Goal: Task Accomplishment & Management: Complete application form

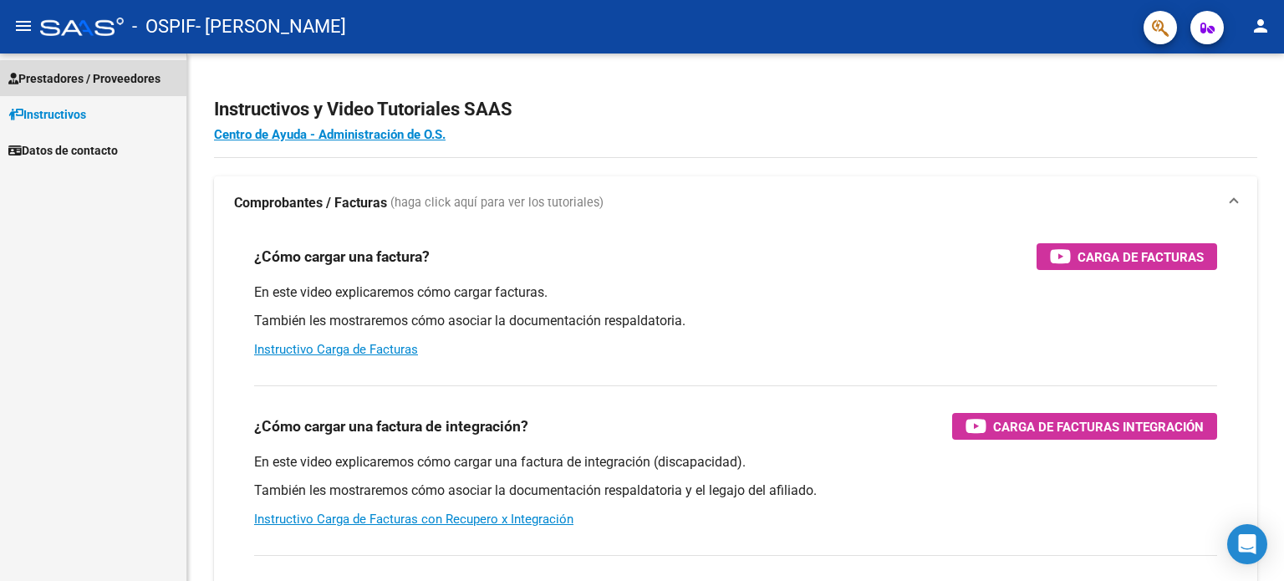
click at [110, 79] on span "Prestadores / Proveedores" at bounding box center [84, 78] width 152 height 18
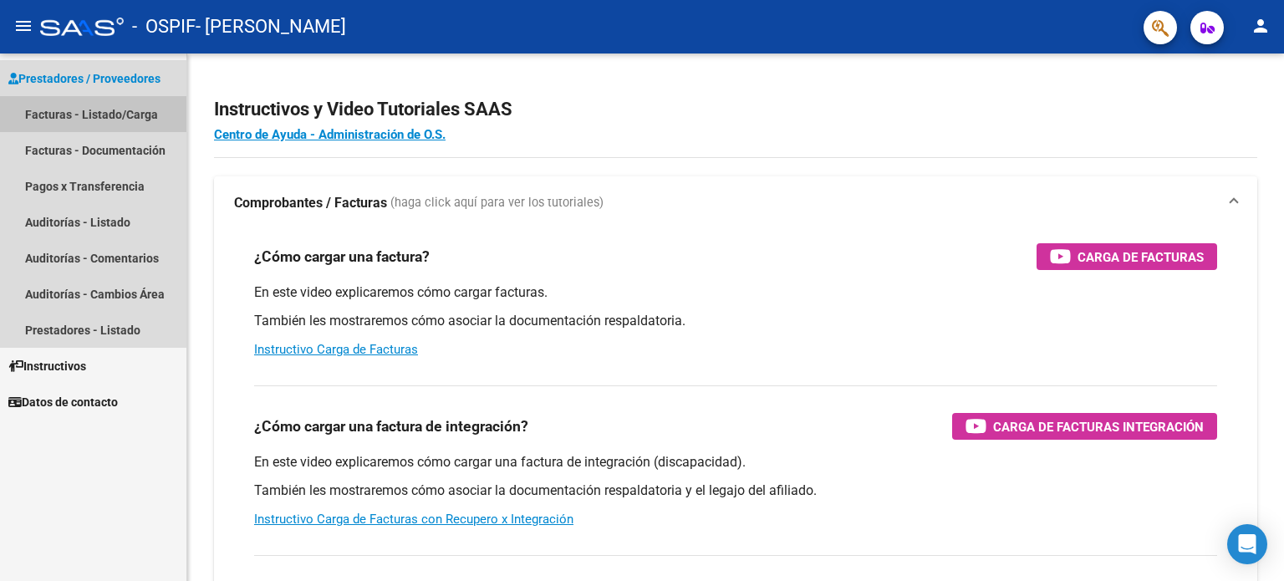
click at [120, 113] on link "Facturas - Listado/Carga" at bounding box center [93, 114] width 186 height 36
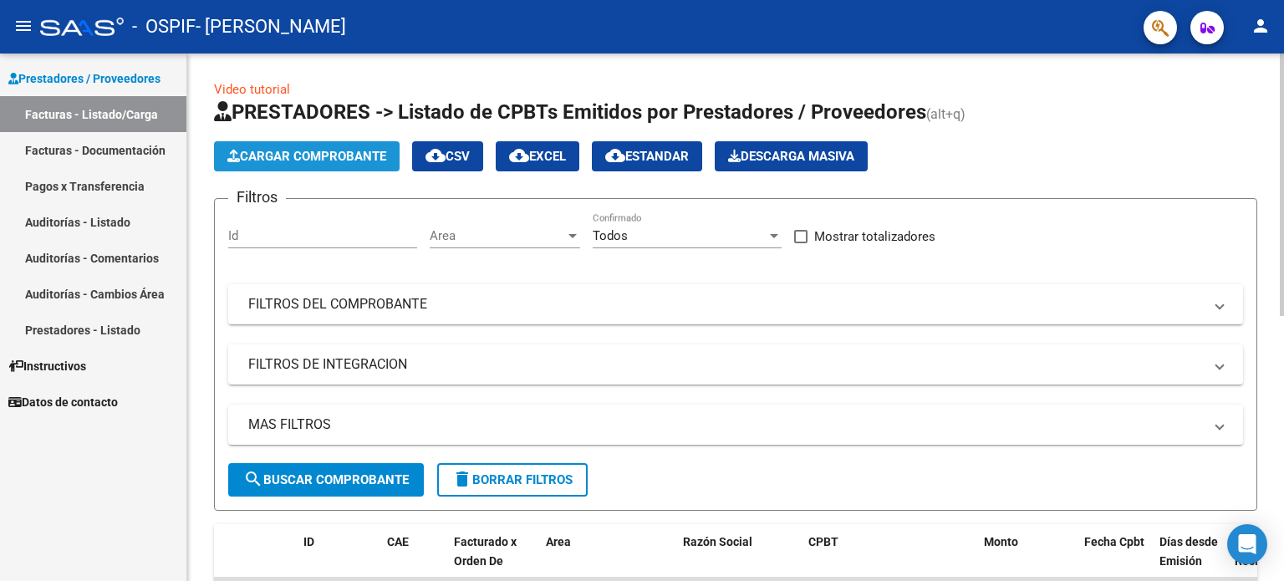
click at [283, 146] on button "Cargar Comprobante" at bounding box center [307, 156] width 186 height 30
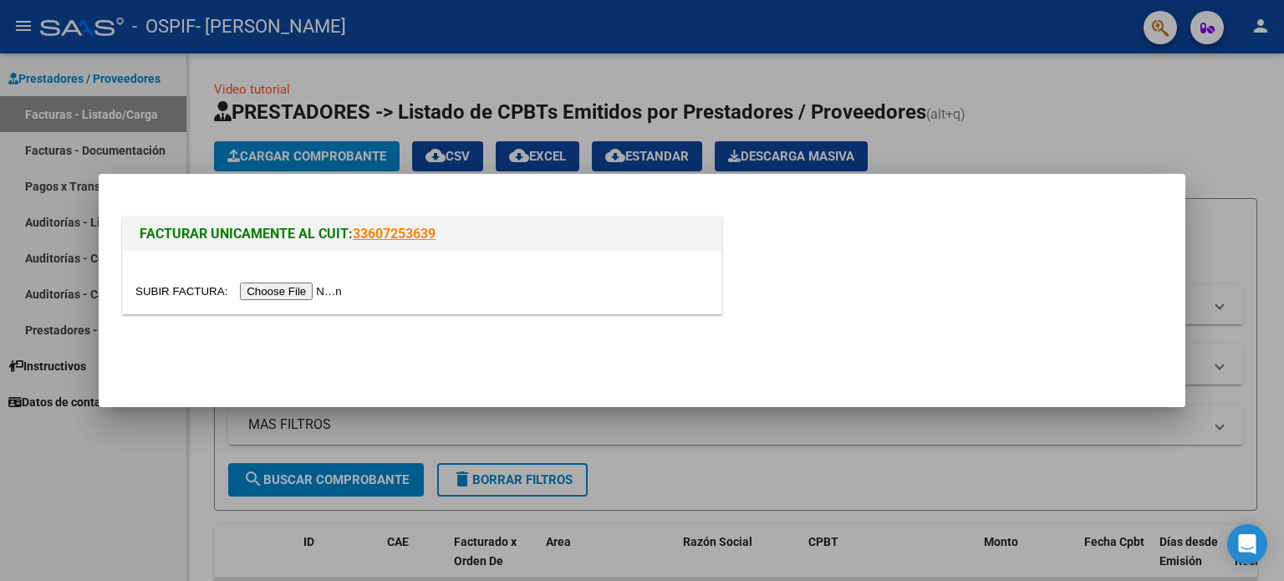
click at [302, 284] on input "file" at bounding box center [240, 292] width 211 height 18
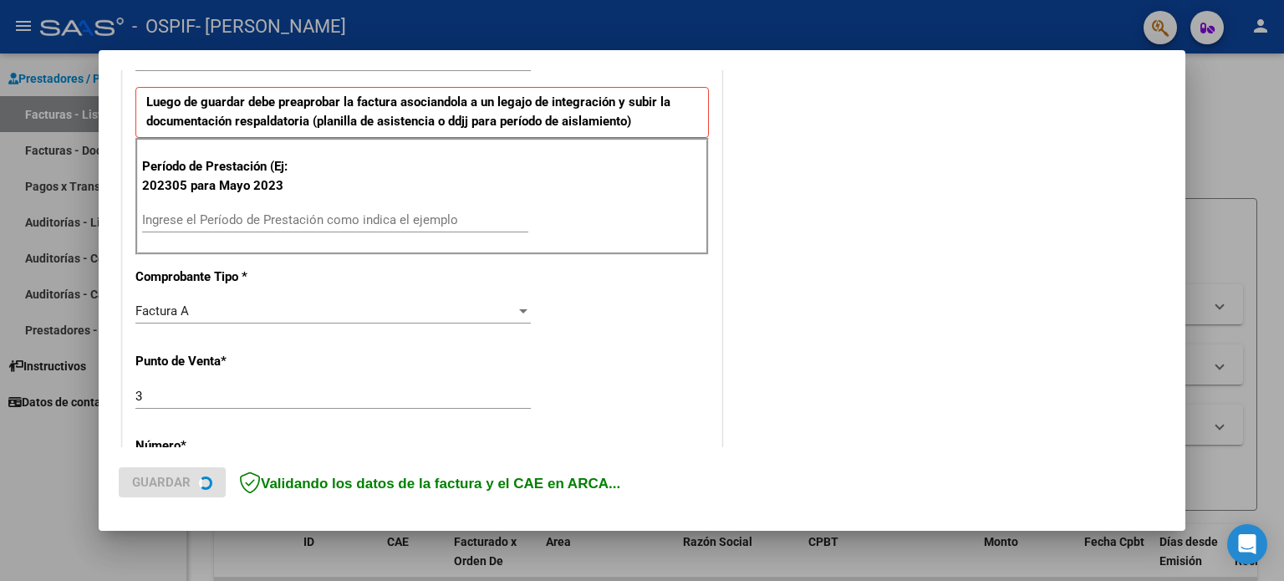
scroll to position [435, 0]
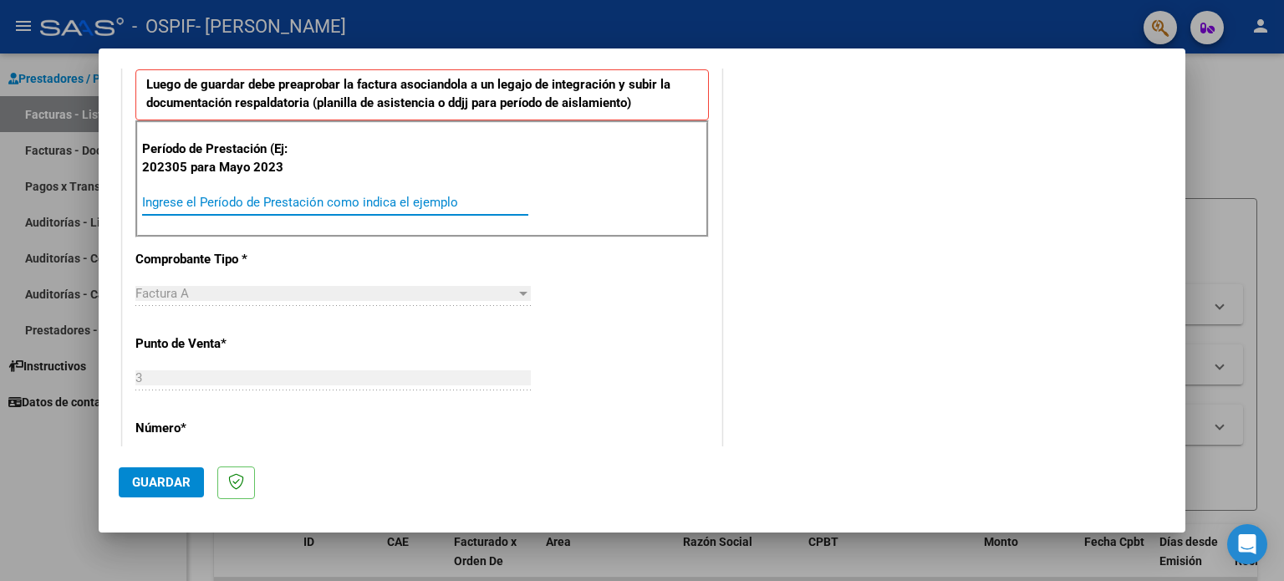
click at [223, 196] on input "Ingrese el Período de Prestación como indica el ejemplo" at bounding box center [335, 202] width 386 height 15
type input "202507"
click at [161, 481] on span "Guardar" at bounding box center [161, 482] width 59 height 15
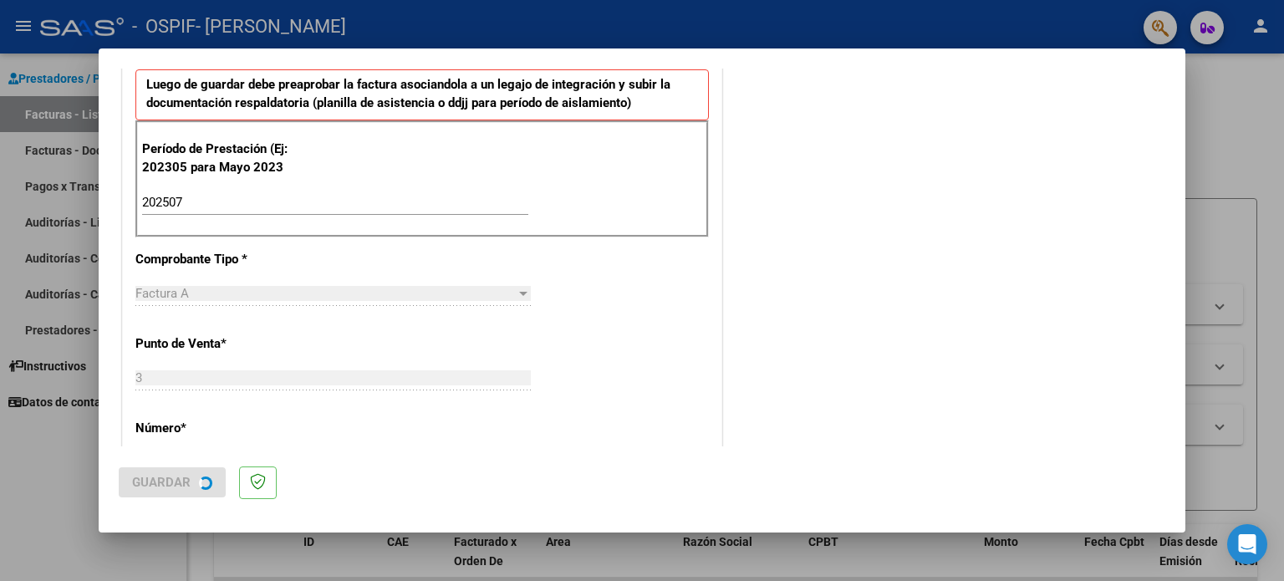
scroll to position [0, 0]
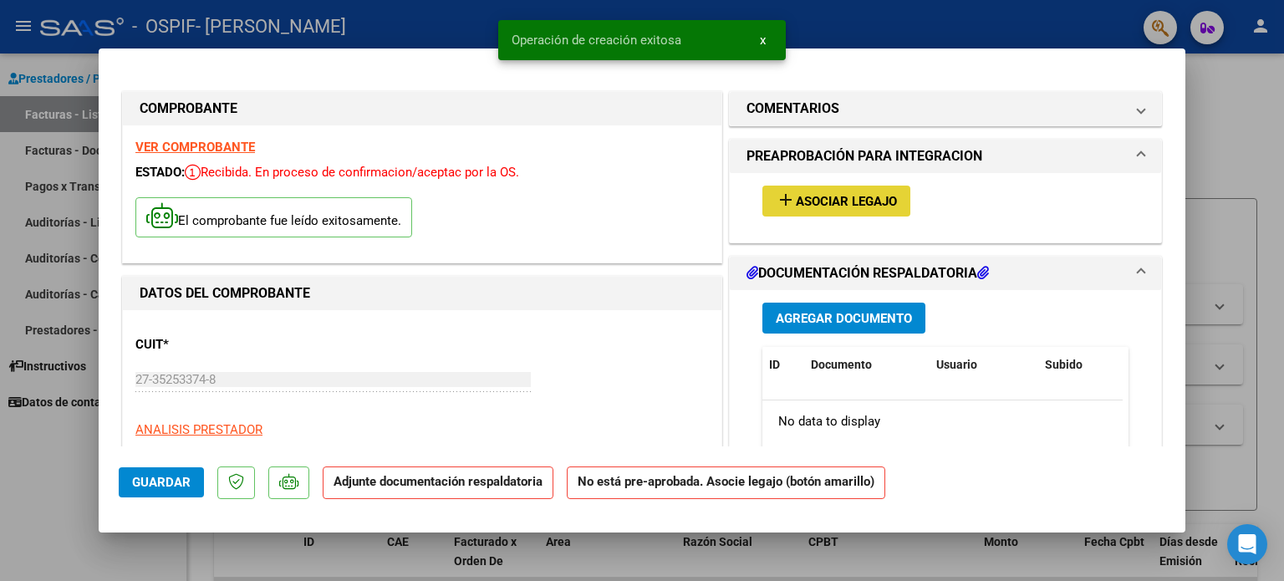
click at [807, 209] on span "Asociar Legajo" at bounding box center [846, 201] width 101 height 15
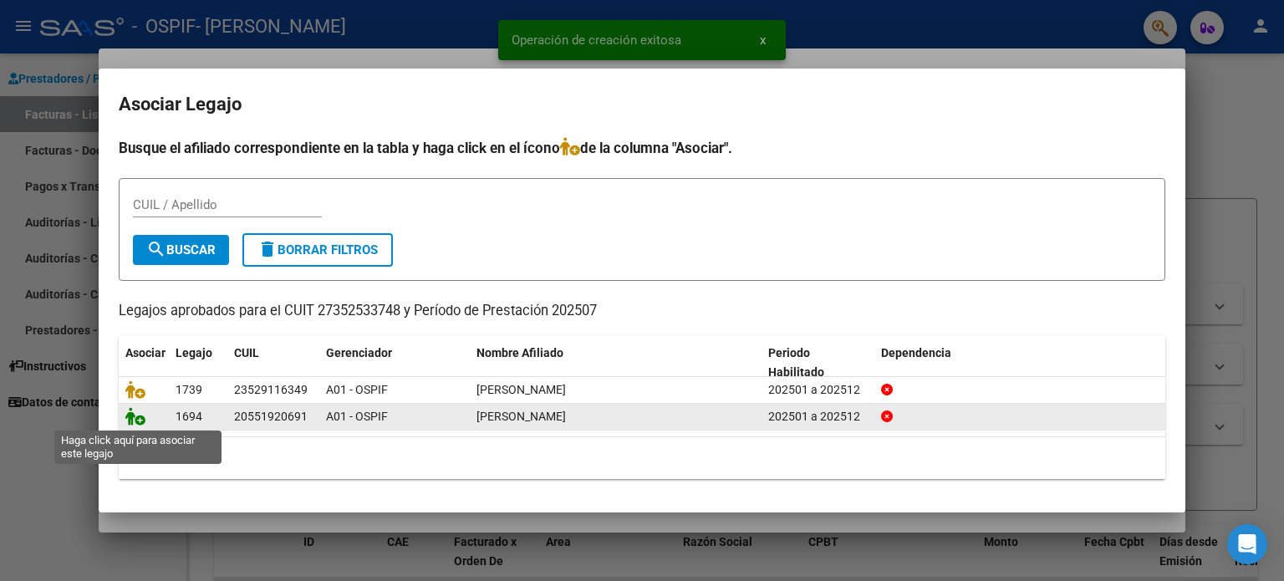
click at [130, 414] on icon at bounding box center [135, 416] width 20 height 18
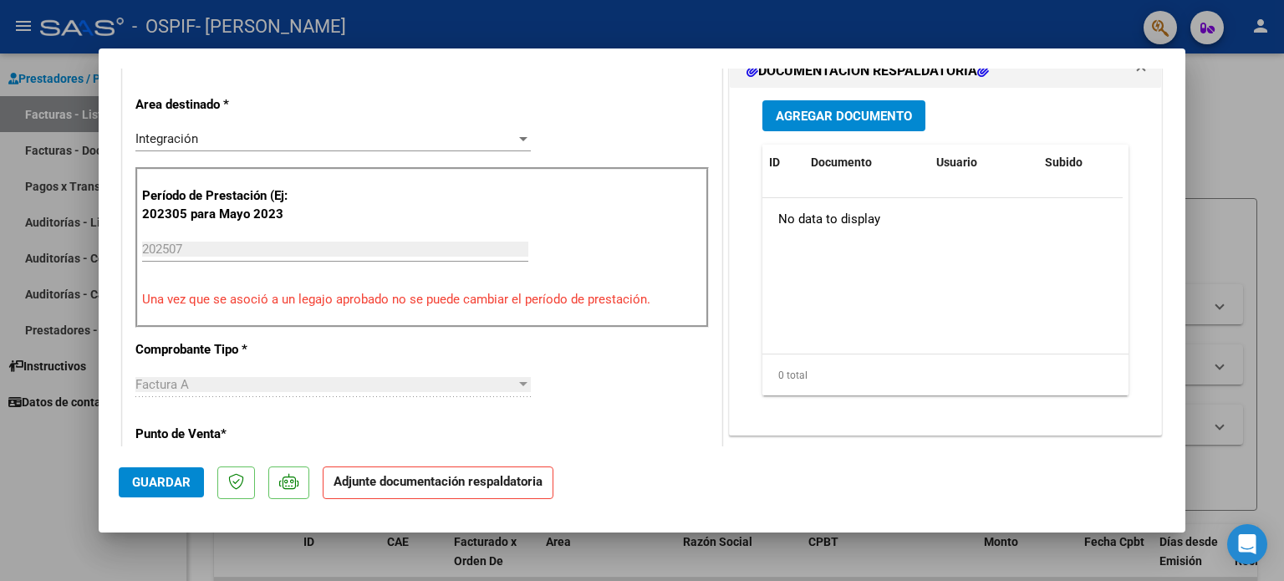
scroll to position [429, 0]
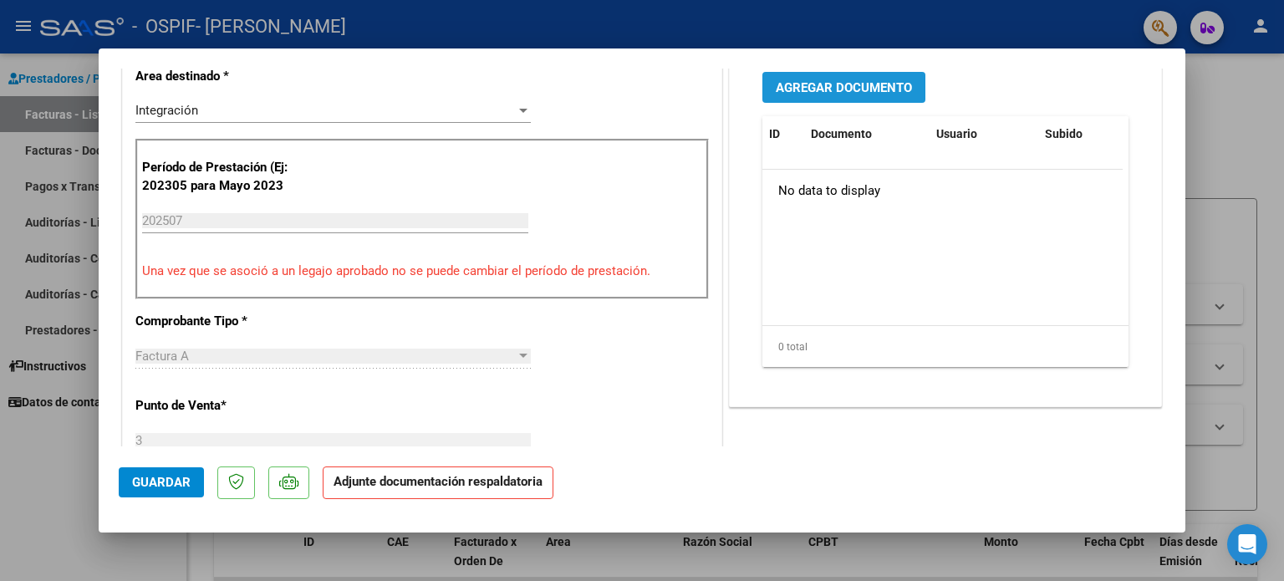
click at [776, 94] on span "Agregar Documento" at bounding box center [844, 87] width 136 height 15
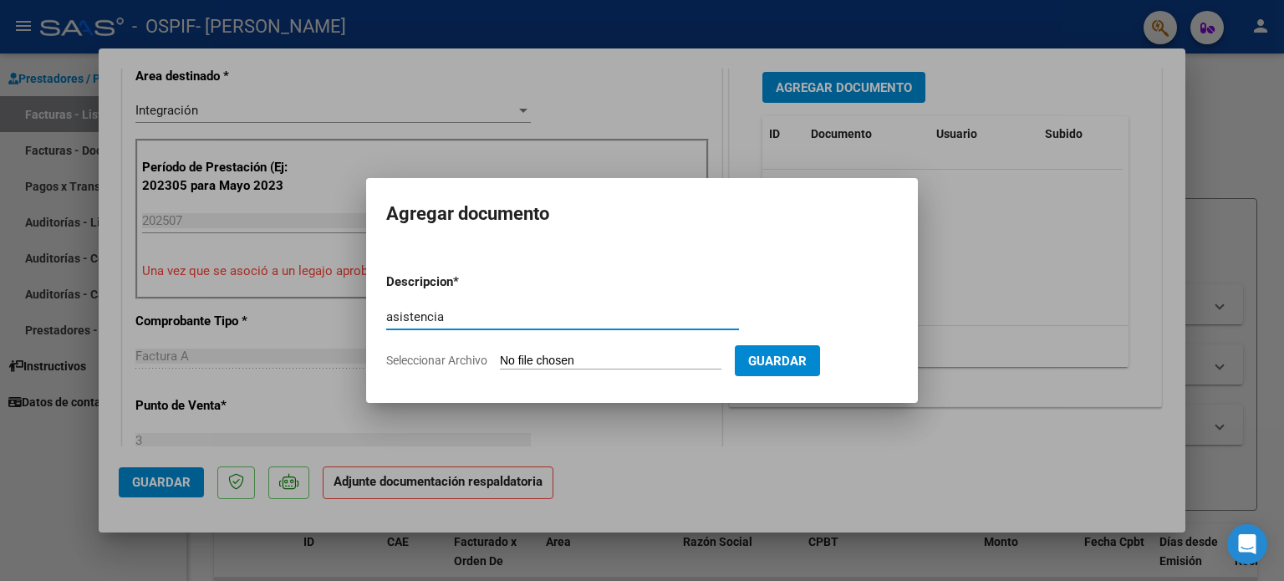
type input "asistencia"
click at [500, 354] on input "Seleccionar Archivo" at bounding box center [611, 362] width 222 height 16
type input "C:\fakepath\Asistencia [PERSON_NAME] .pdf"
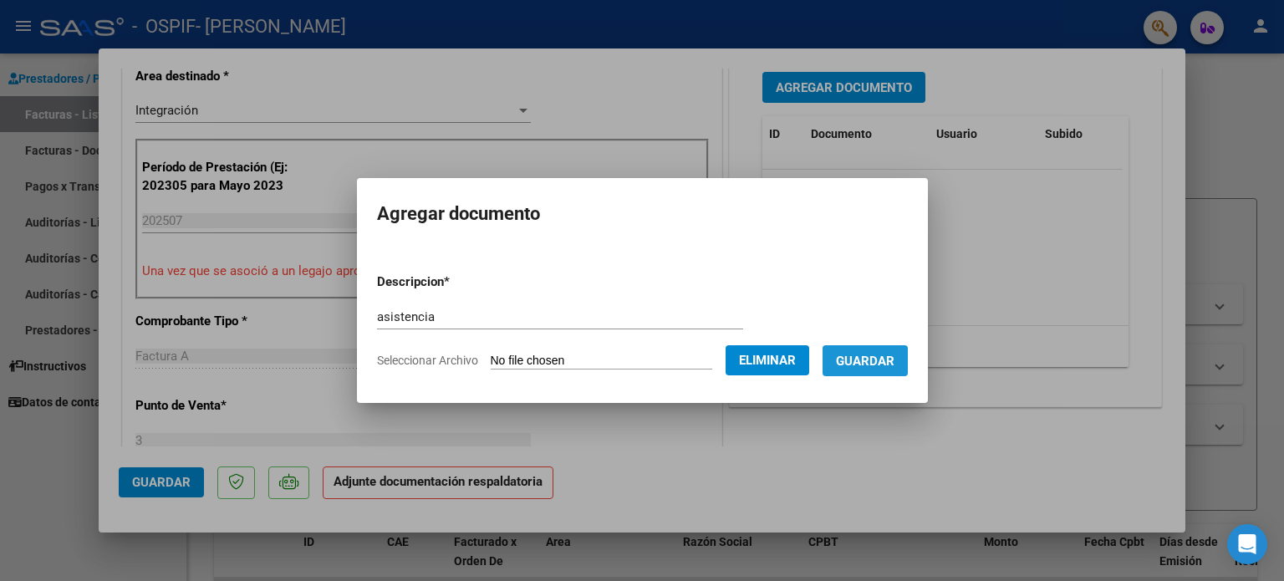
click at [875, 369] on button "Guardar" at bounding box center [865, 360] width 85 height 31
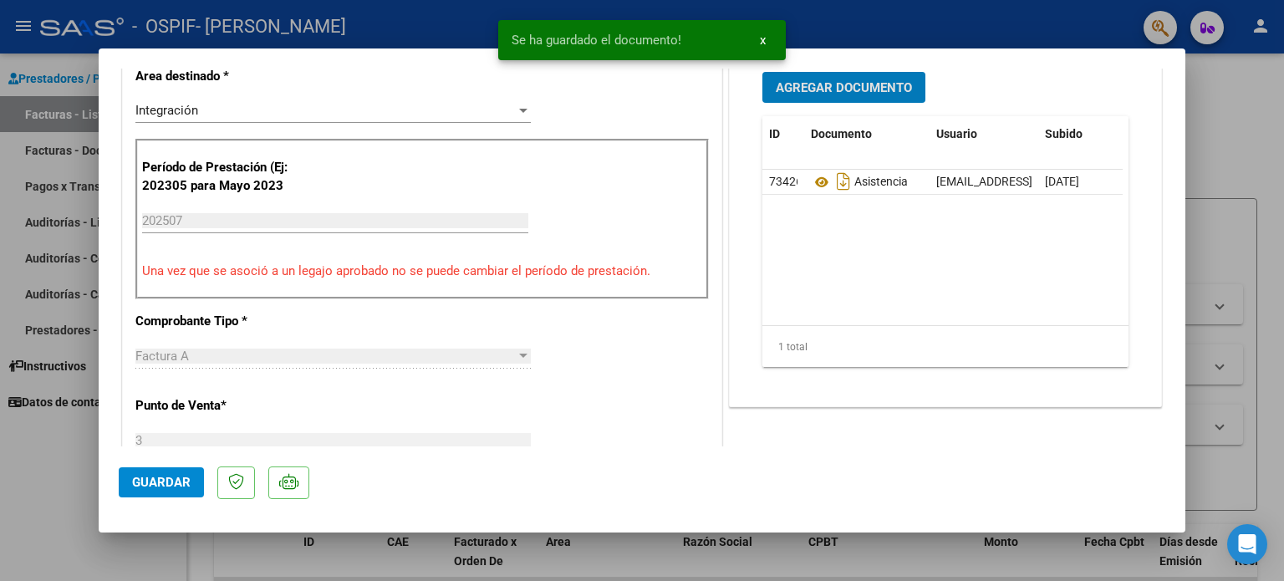
click at [186, 475] on span "Guardar" at bounding box center [161, 482] width 59 height 15
click at [41, 514] on div at bounding box center [642, 290] width 1284 height 581
type input "$ 0,00"
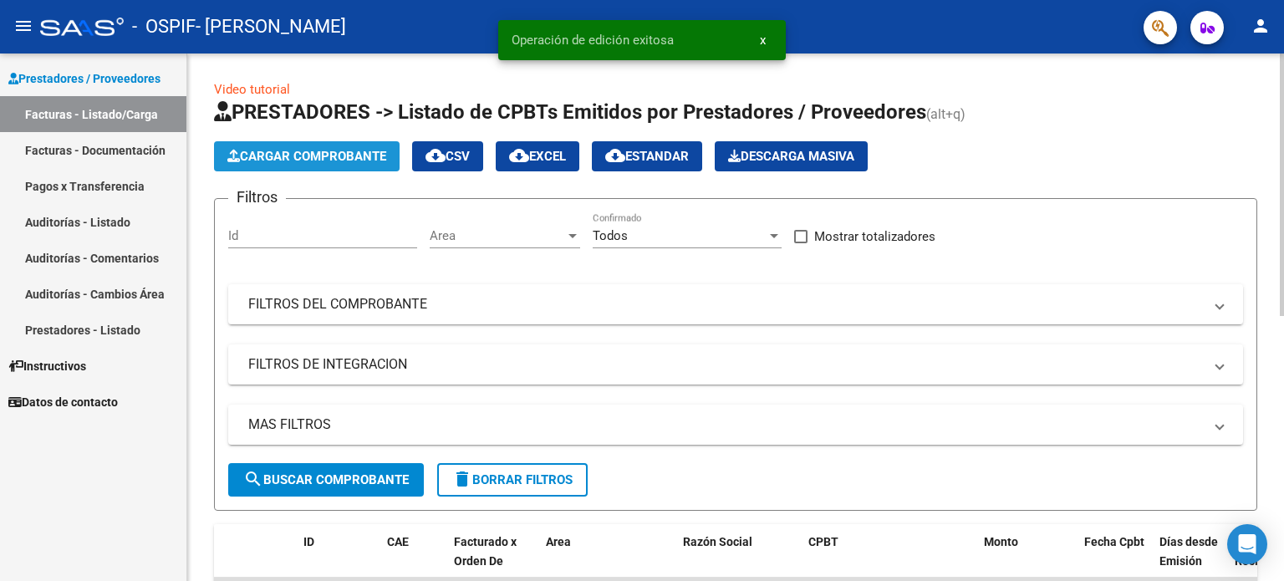
click at [315, 167] on button "Cargar Comprobante" at bounding box center [307, 156] width 186 height 30
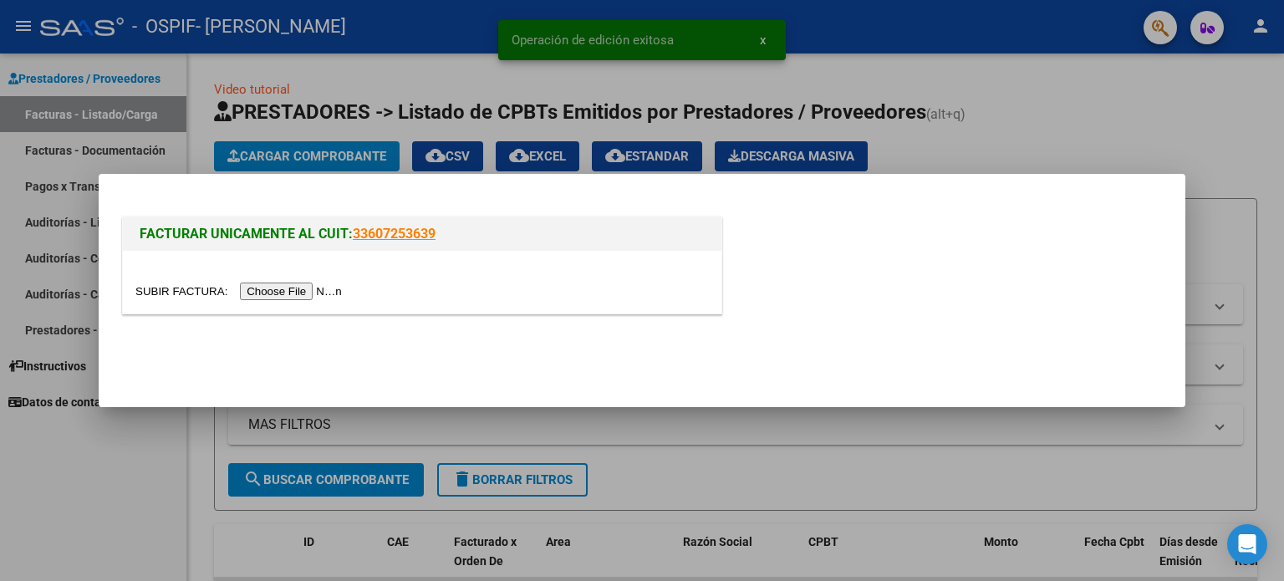
click at [318, 293] on input "file" at bounding box center [240, 292] width 211 height 18
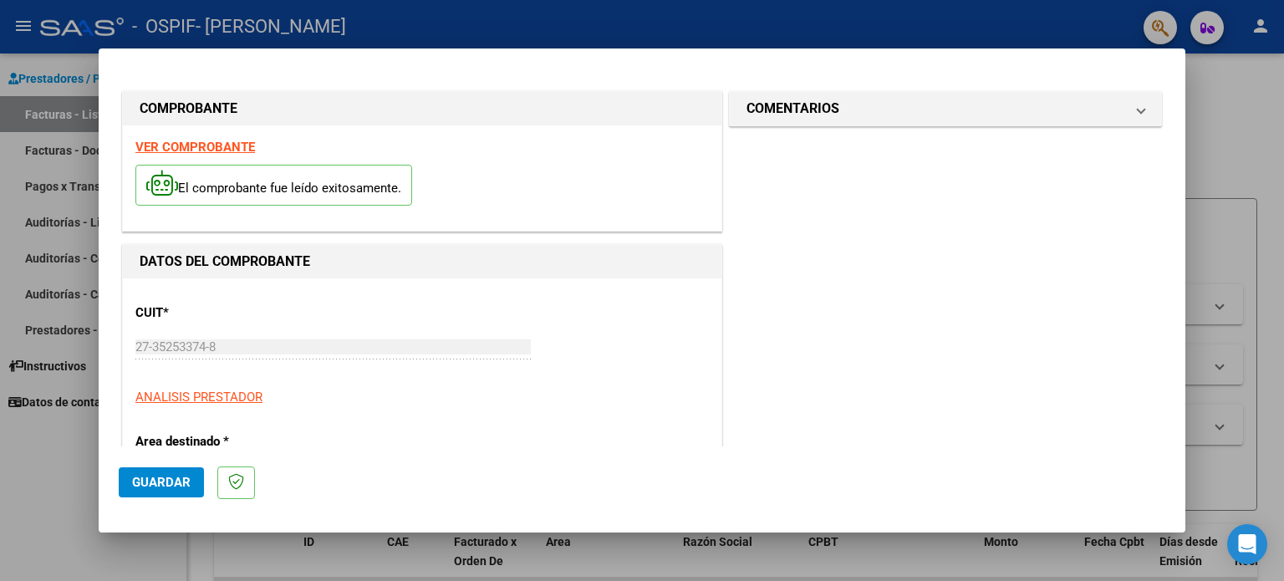
click at [545, 405] on p "ANALISIS PRESTADOR" at bounding box center [421, 397] width 573 height 19
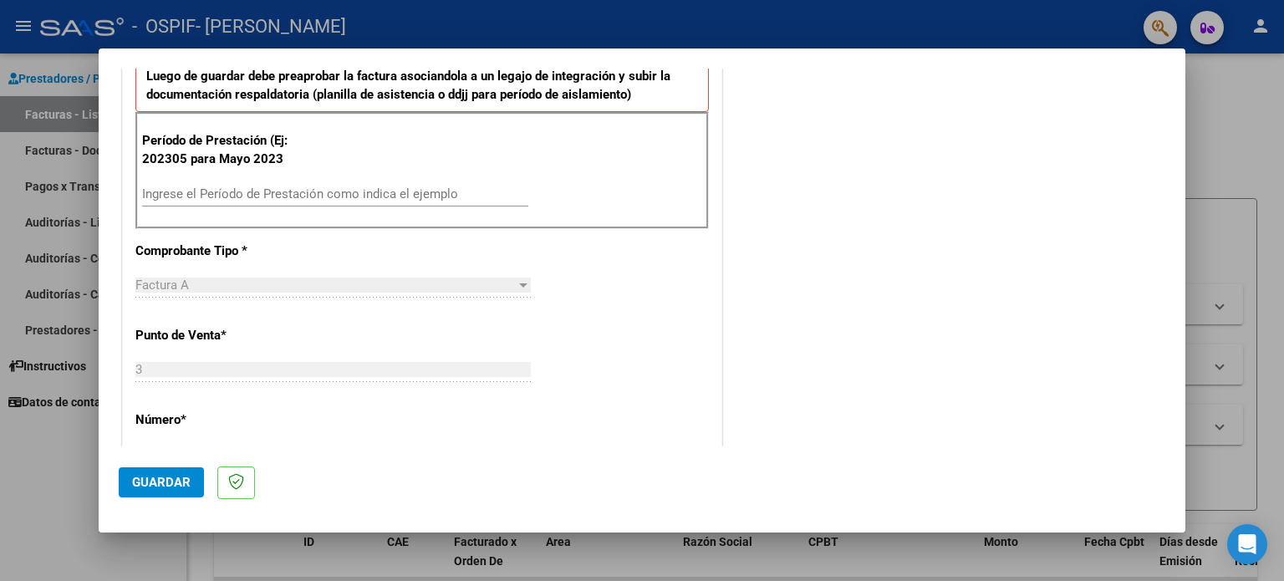
scroll to position [441, 0]
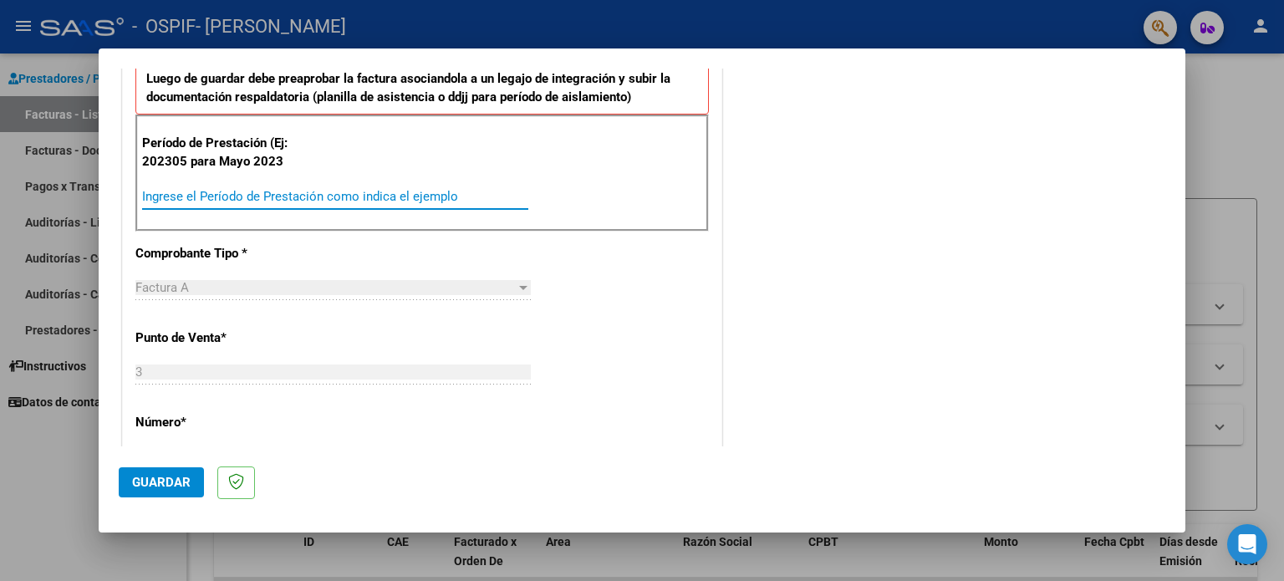
click at [288, 197] on input "Ingrese el Período de Prestación como indica el ejemplo" at bounding box center [335, 196] width 386 height 15
type input "202507"
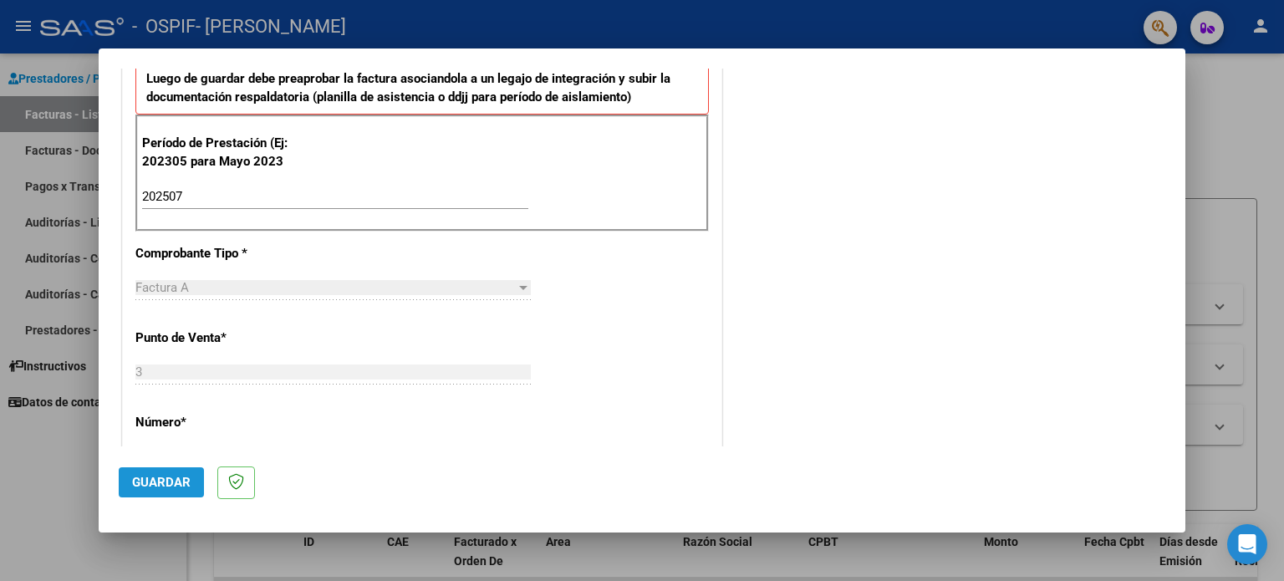
click at [127, 473] on button "Guardar" at bounding box center [161, 482] width 85 height 30
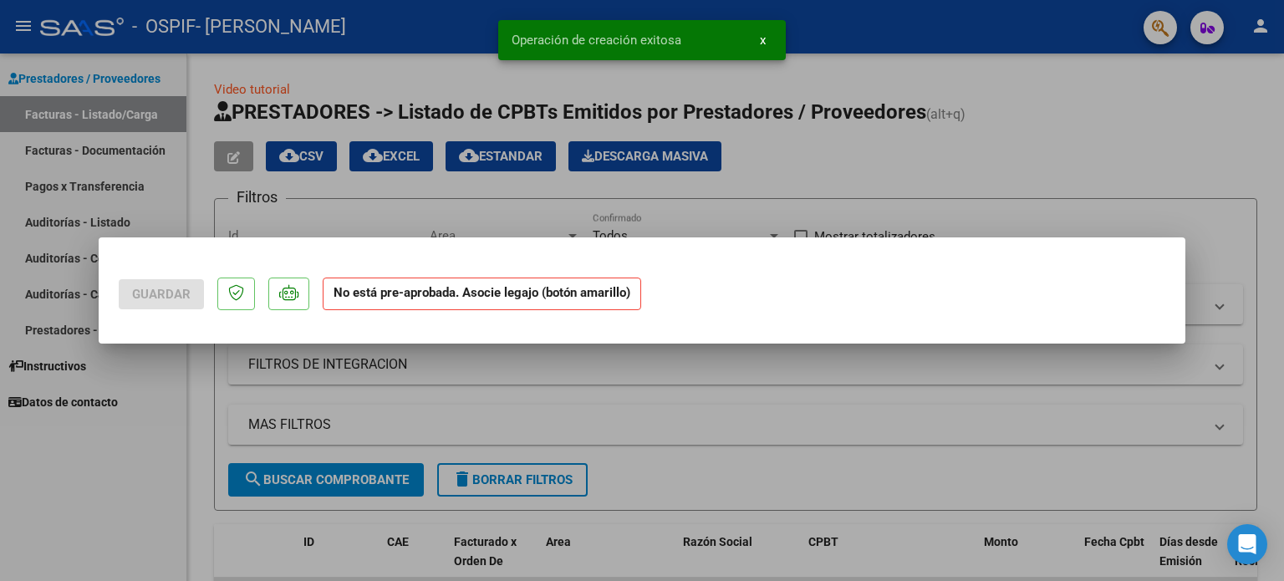
scroll to position [0, 0]
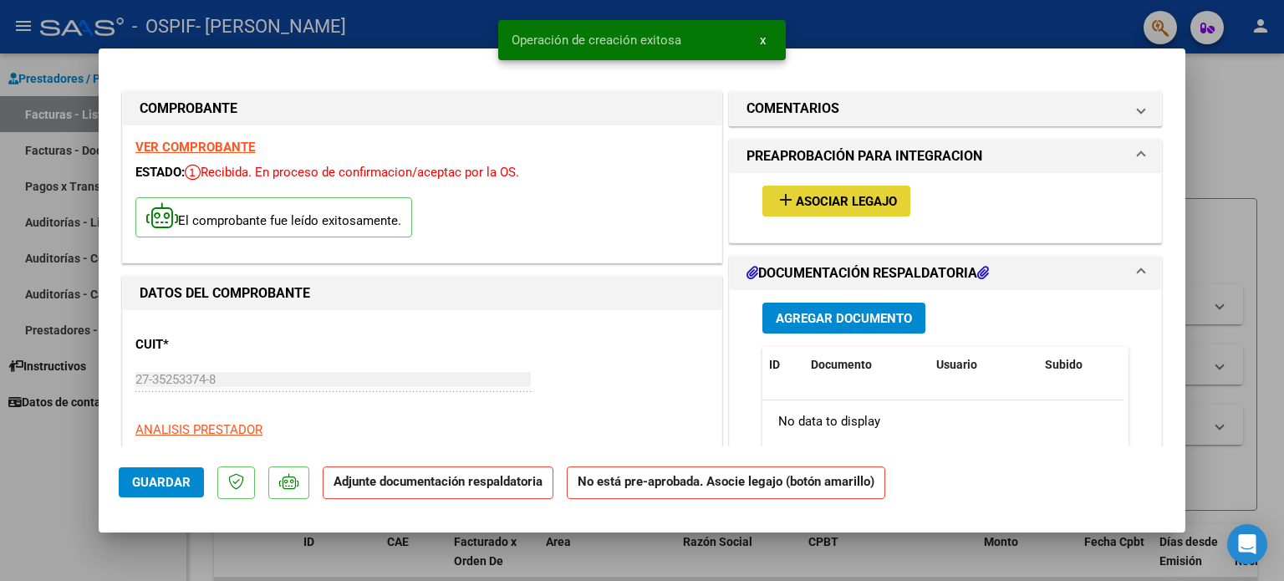
click at [826, 194] on span "Asociar Legajo" at bounding box center [846, 201] width 101 height 15
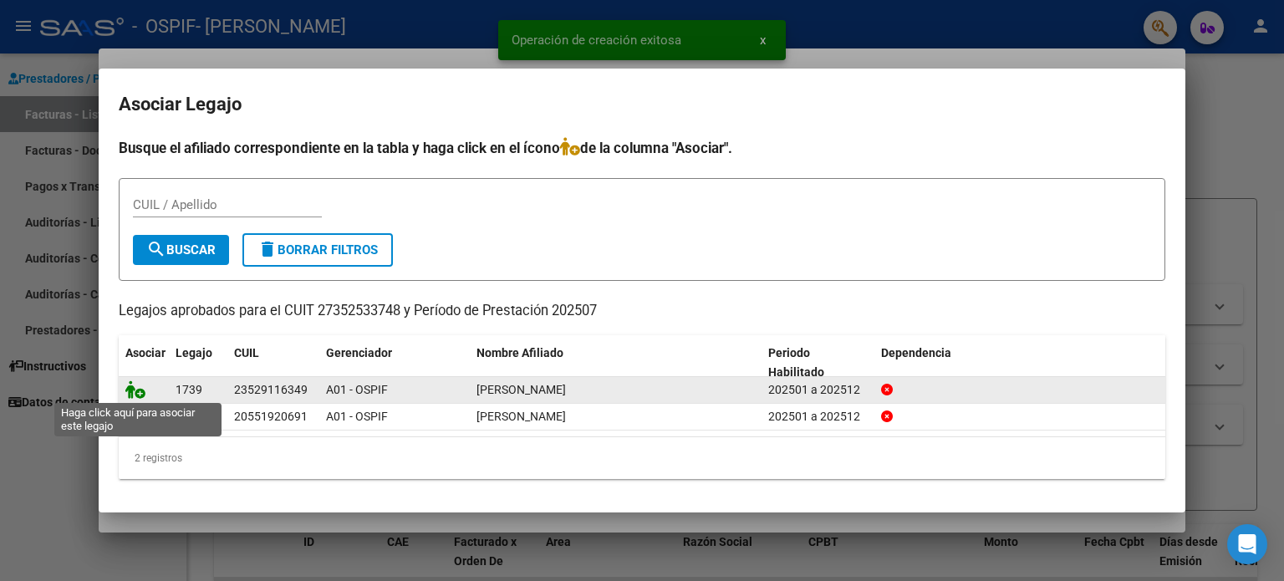
click at [134, 395] on icon at bounding box center [135, 389] width 20 height 18
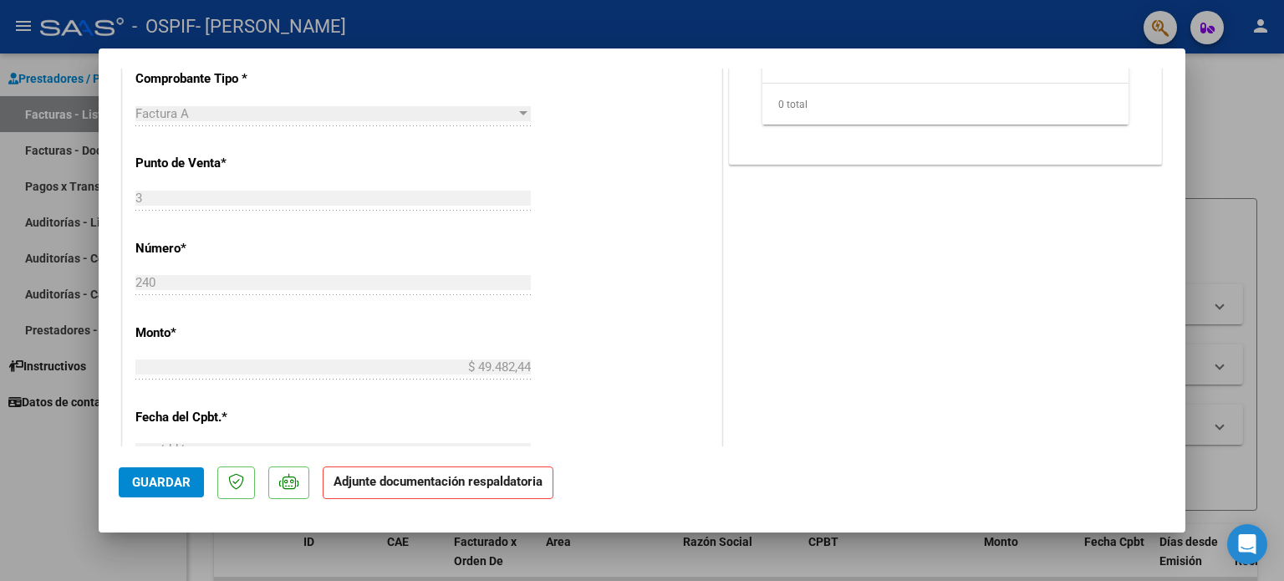
scroll to position [257, 0]
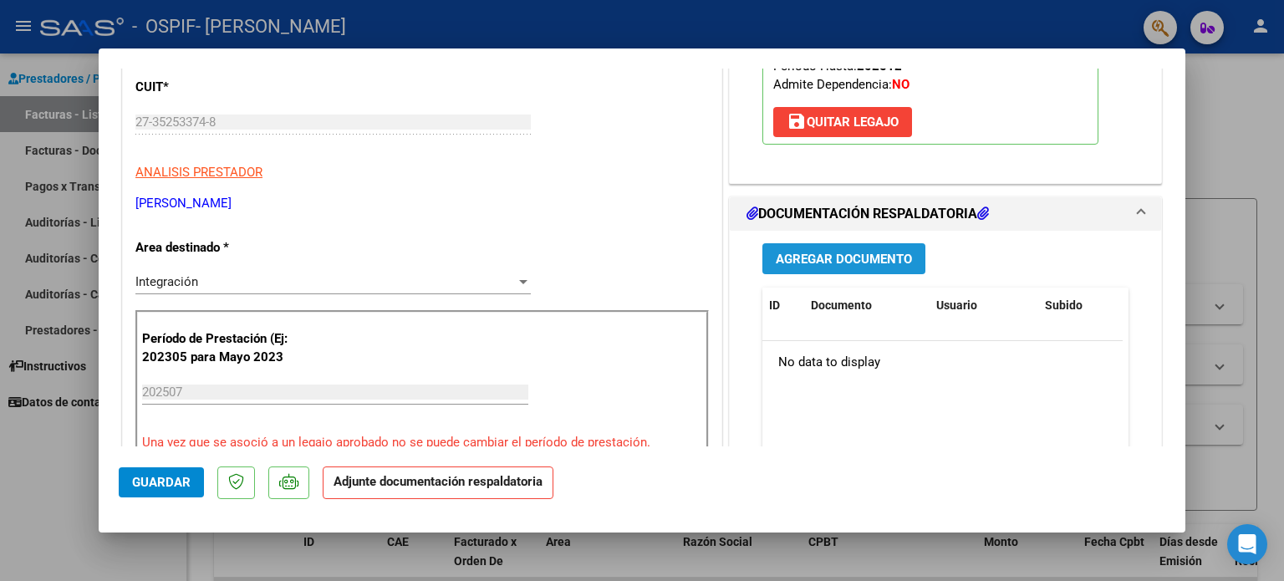
click at [798, 274] on button "Agregar Documento" at bounding box center [843, 258] width 163 height 31
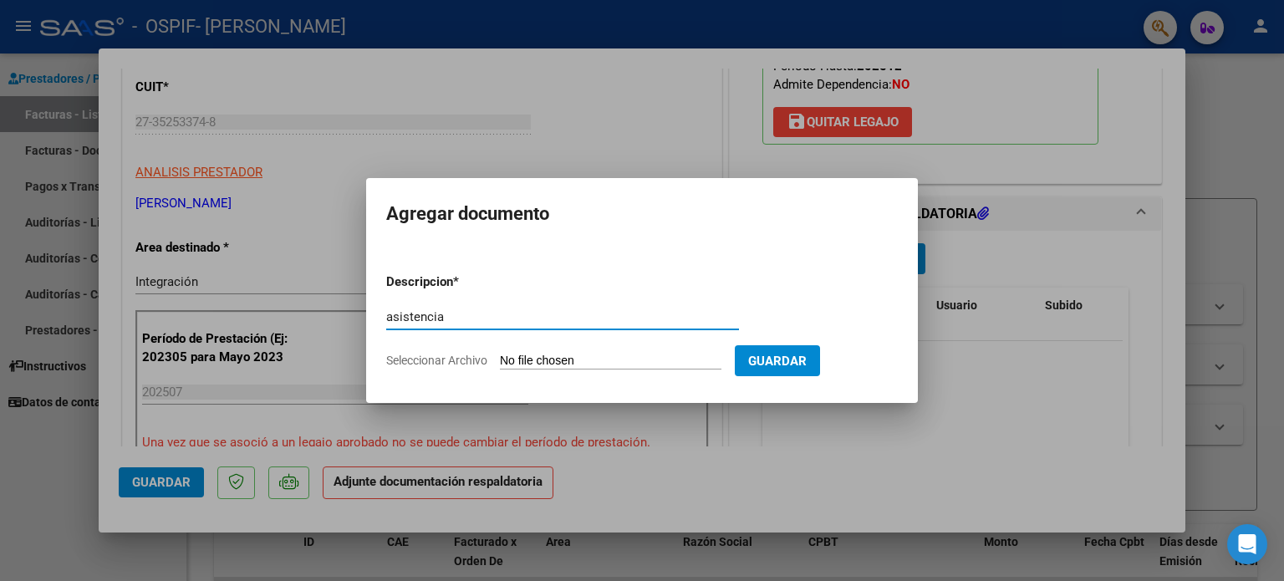
type input "asistencia"
click at [500, 354] on input "Seleccionar Archivo" at bounding box center [611, 362] width 222 height 16
type input "C:\fakepath\Asistencia [PERSON_NAME] .pdf"
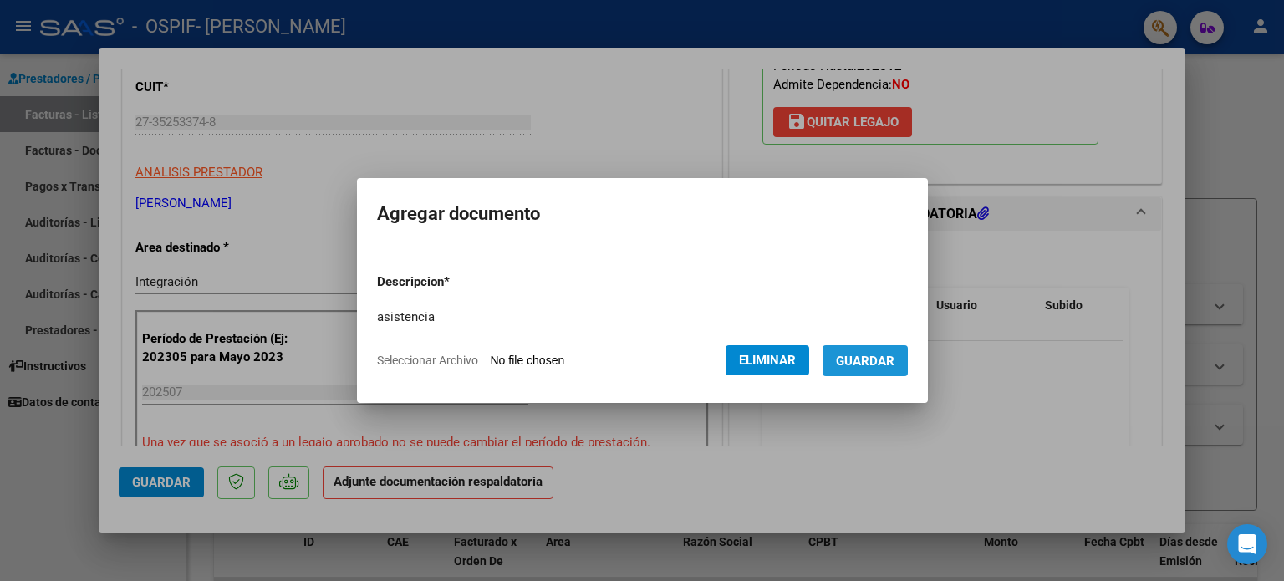
click at [883, 356] on span "Guardar" at bounding box center [865, 361] width 59 height 15
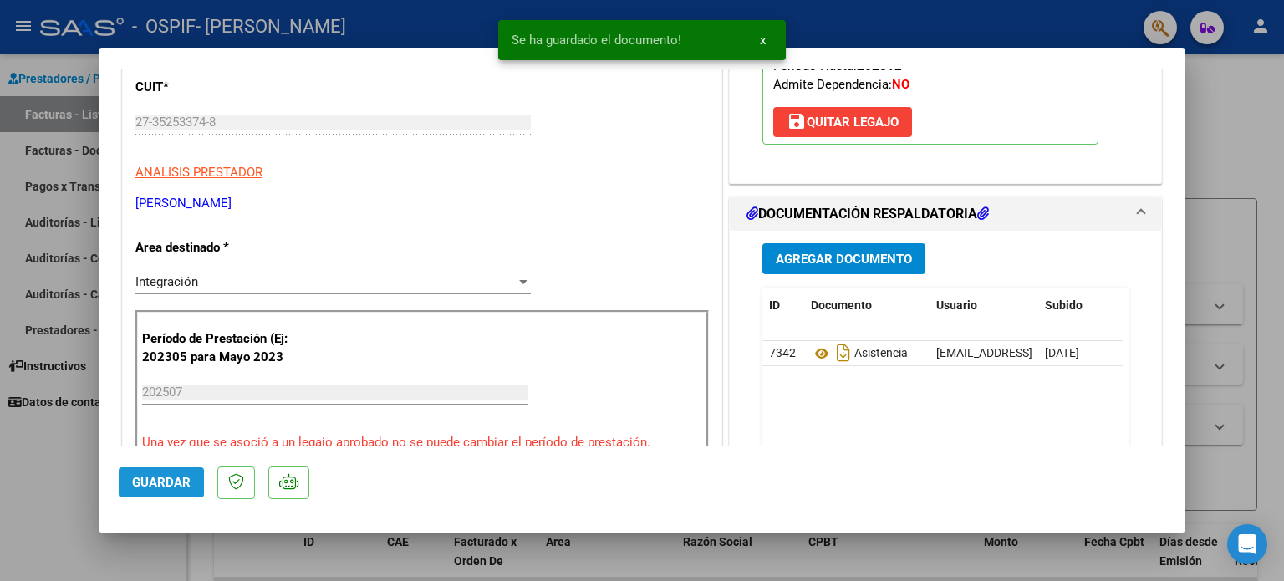
click at [165, 484] on span "Guardar" at bounding box center [161, 482] width 59 height 15
click at [20, 477] on div at bounding box center [642, 290] width 1284 height 581
type input "$ 0,00"
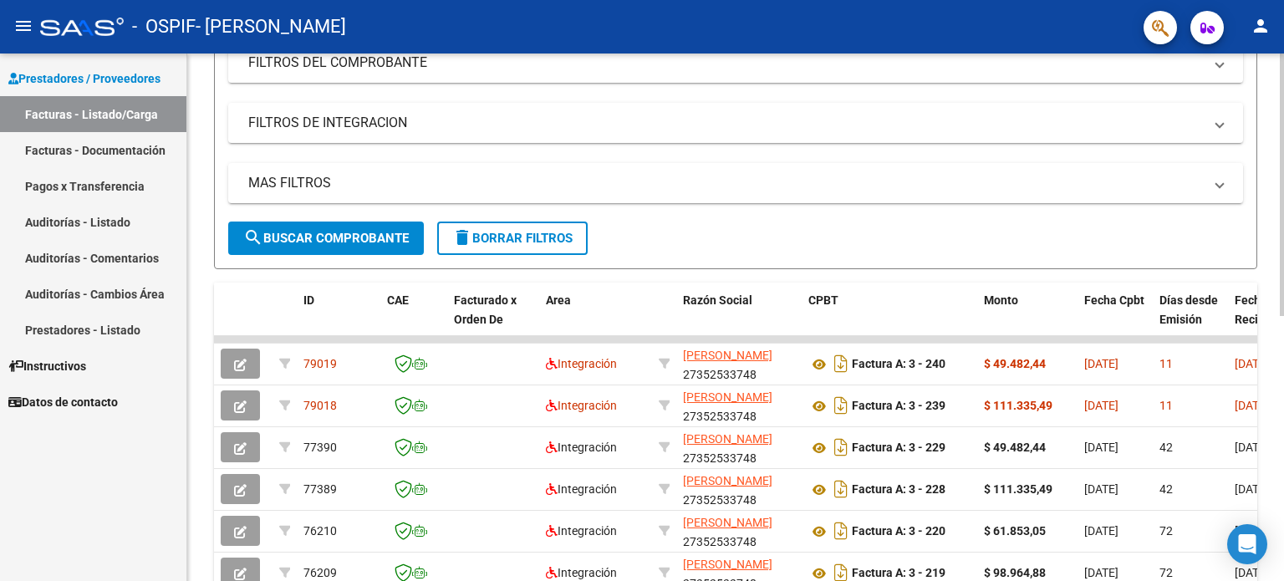
scroll to position [243, 0]
click at [1262, 349] on div "Video tutorial PRESTADORES -> Listado de CPBTs Emitidos por Prestadores / Prove…" at bounding box center [737, 335] width 1101 height 1051
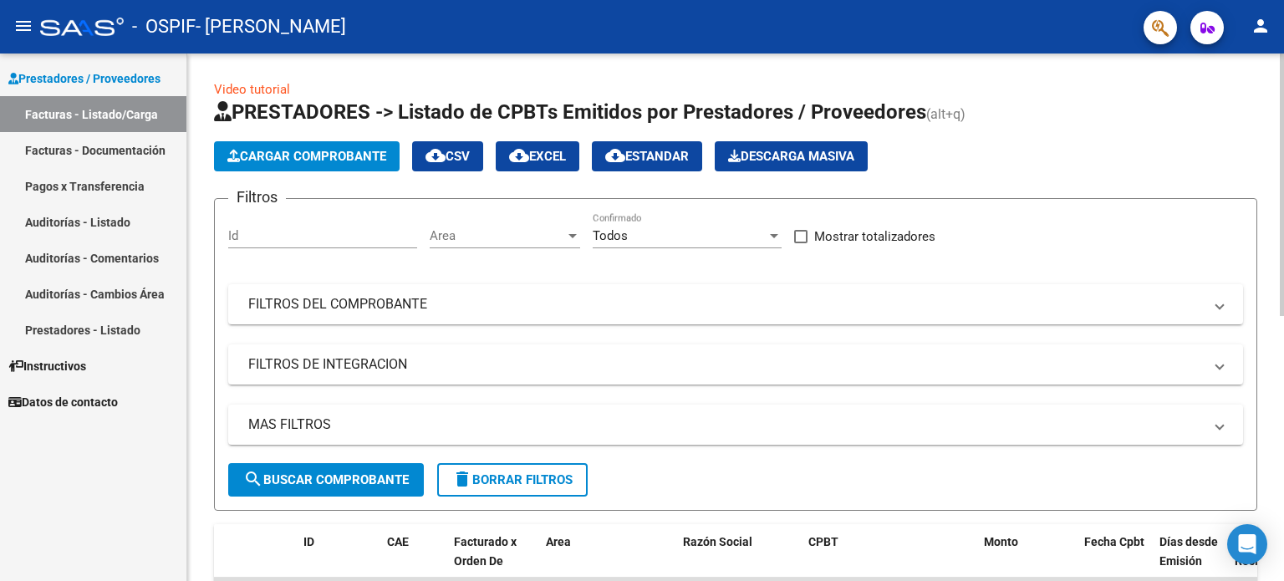
click at [1273, 235] on div "Video tutorial PRESTADORES -> Listado de CPBTs Emitidos por Prestadores / Prove…" at bounding box center [737, 579] width 1101 height 1051
click at [1273, 235] on div "Video tutorial PRESTADORES -> Listado de CPBTs Emitidos por Prestadores / Prove…" at bounding box center [735, 579] width 1097 height 1051
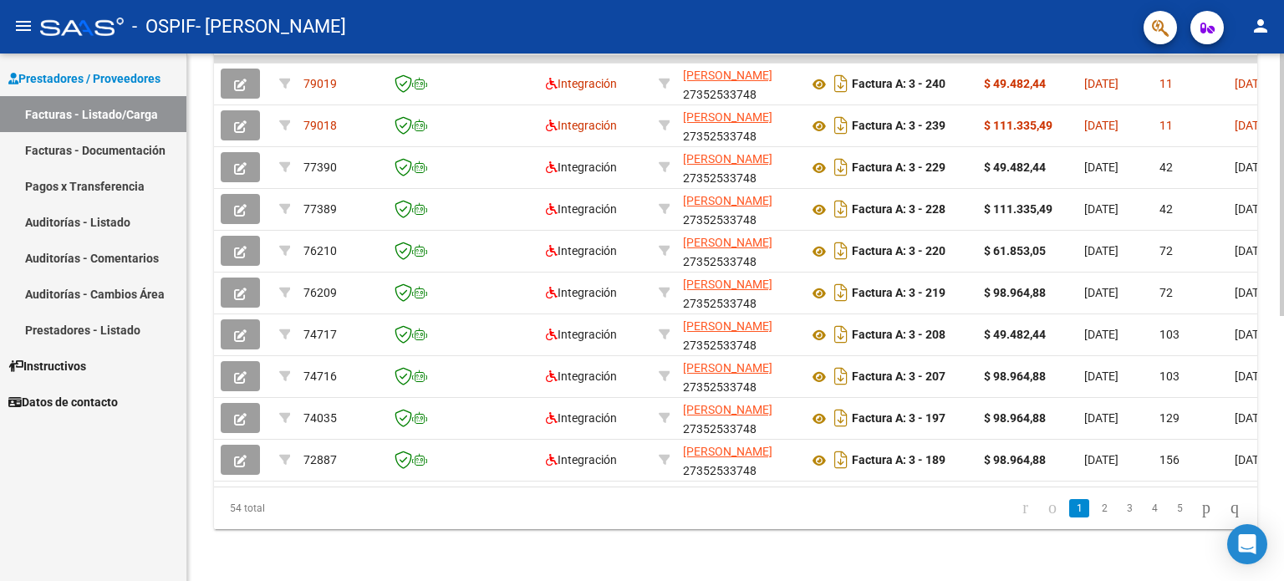
click at [1276, 501] on div "Video tutorial PRESTADORES -> Listado de CPBTs Emitidos por Prestadores / Prove…" at bounding box center [737, 57] width 1101 height 1051
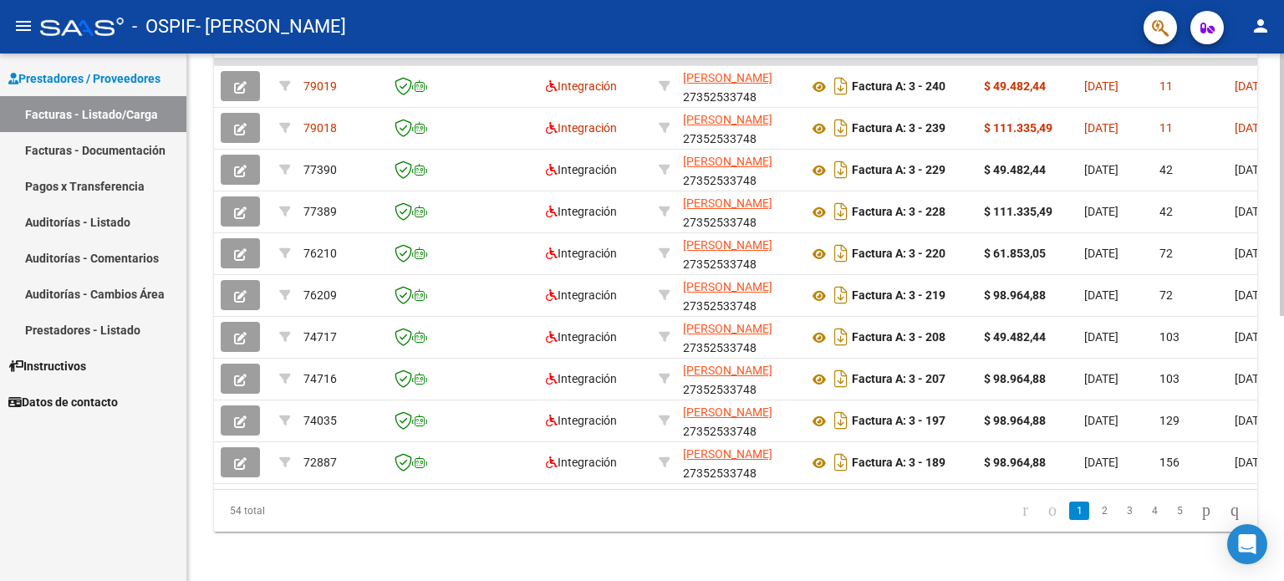
scroll to position [0, 961]
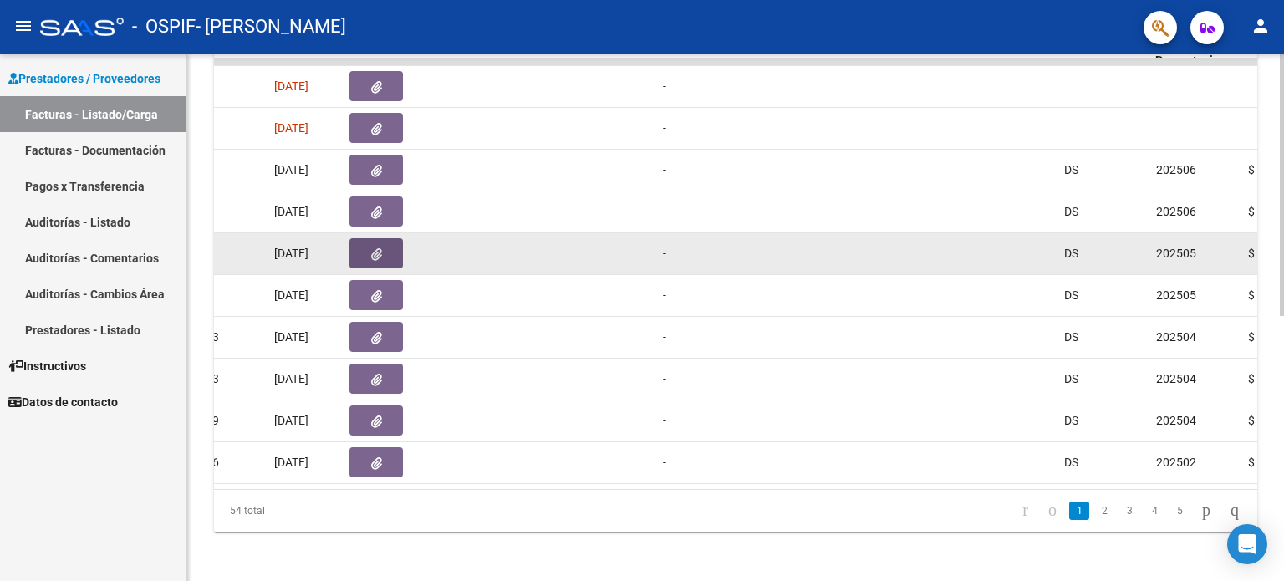
click at [376, 251] on icon "button" at bounding box center [376, 254] width 11 height 13
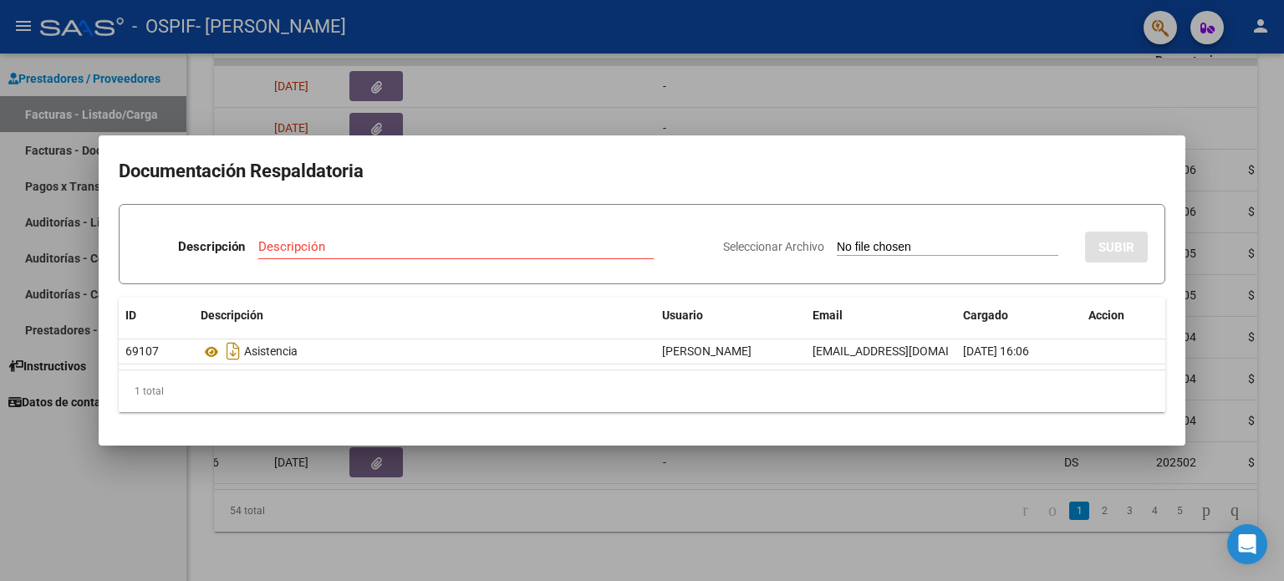
click at [1098, 76] on div at bounding box center [642, 290] width 1284 height 581
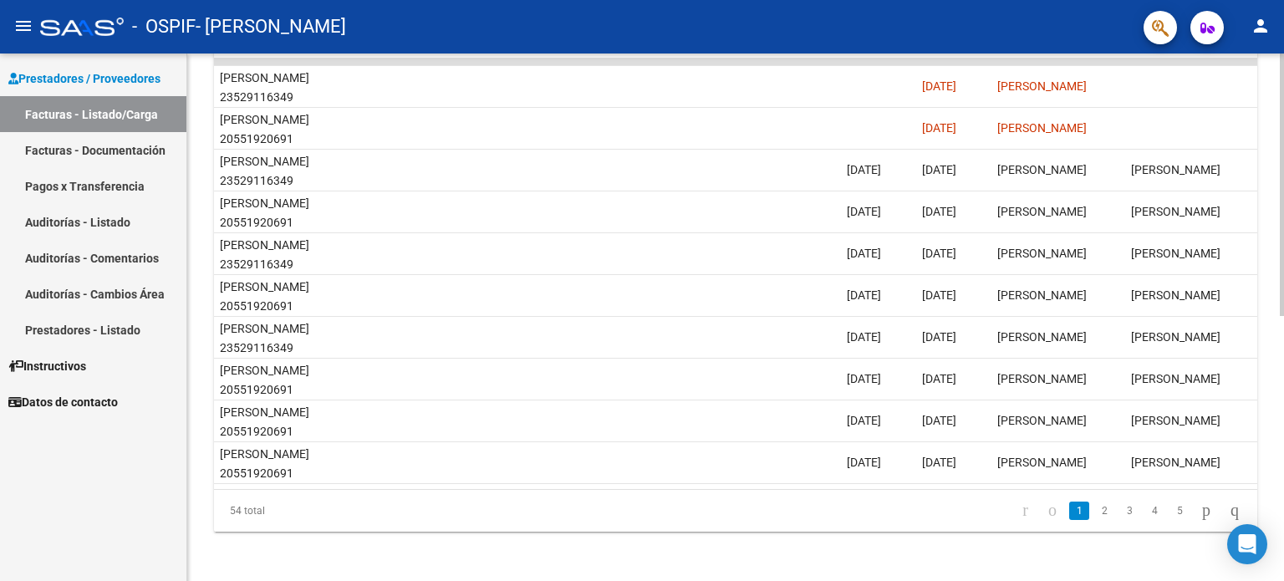
scroll to position [0, 2481]
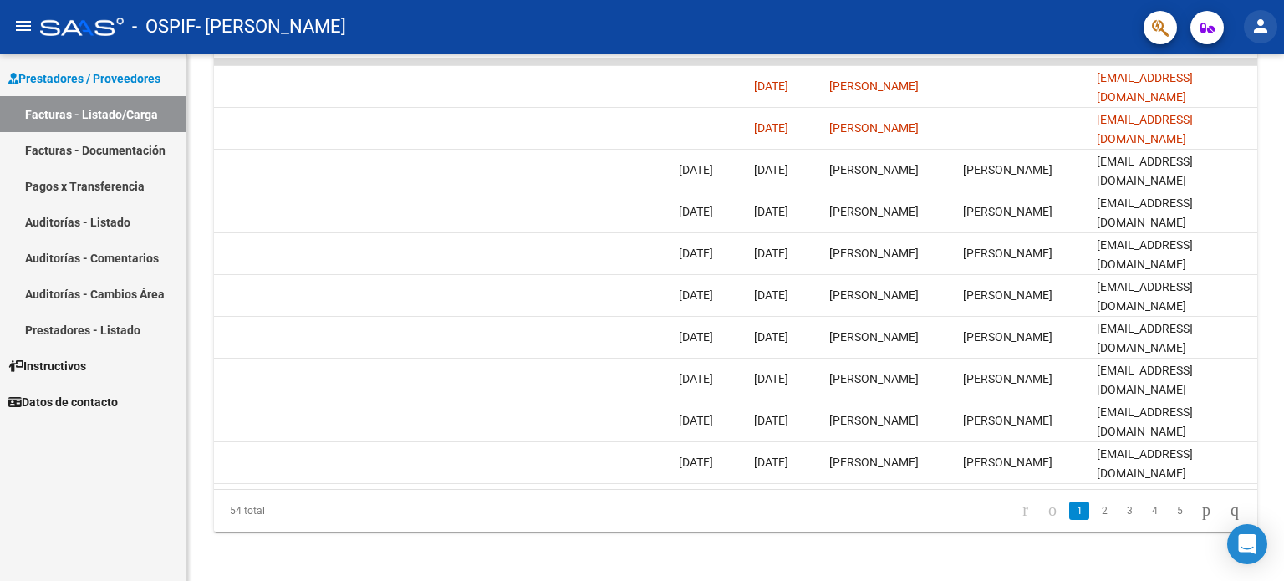
click at [1265, 18] on mat-icon "person" at bounding box center [1261, 26] width 20 height 20
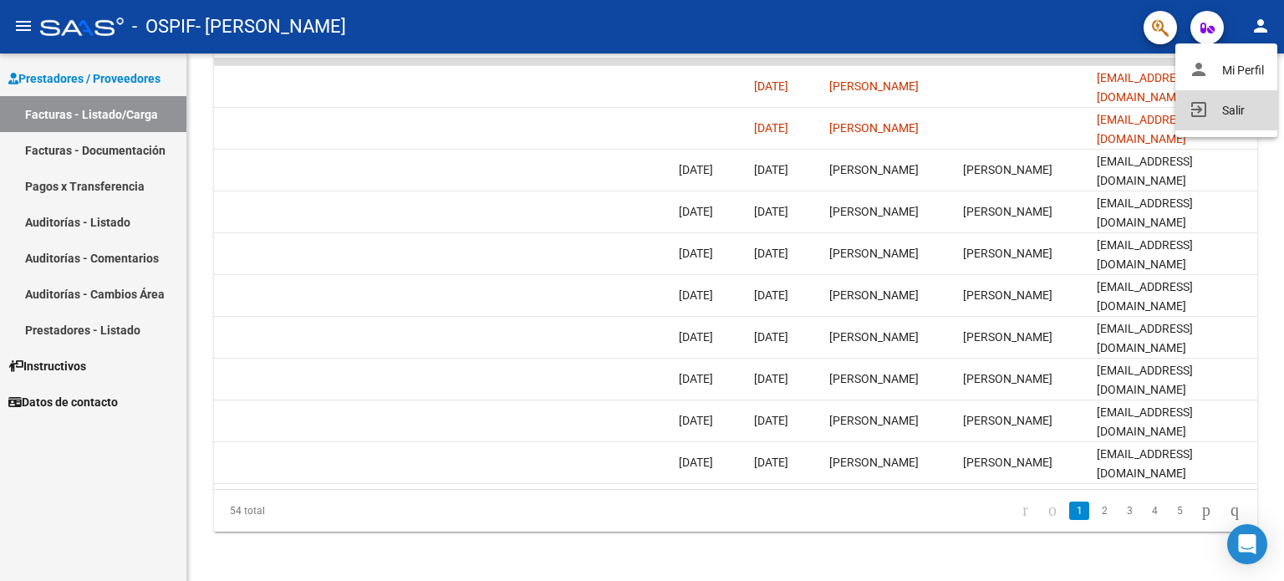
click at [1219, 113] on button "exit_to_app Salir" at bounding box center [1226, 110] width 102 height 40
